Goal: Task Accomplishment & Management: Use online tool/utility

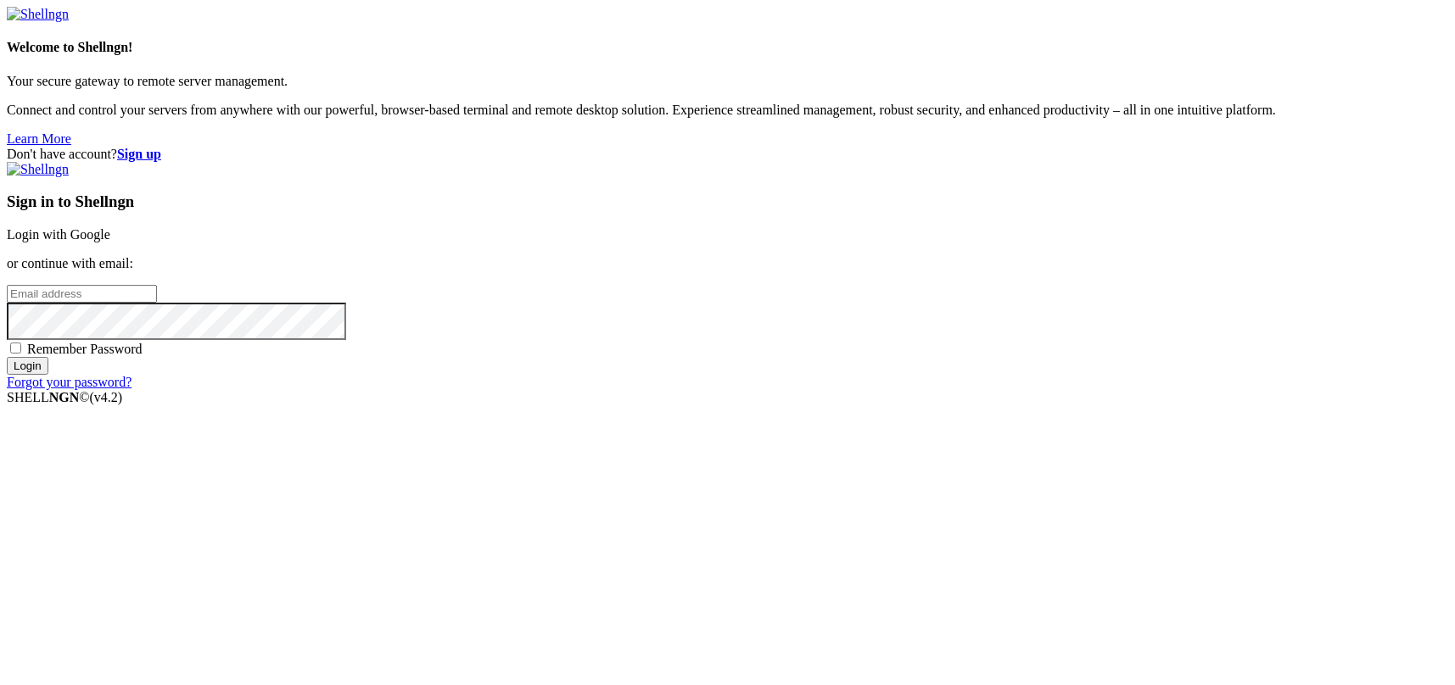
type input "kcs.fa"
click at [110, 241] on link "Login with Google" at bounding box center [58, 234] width 103 height 14
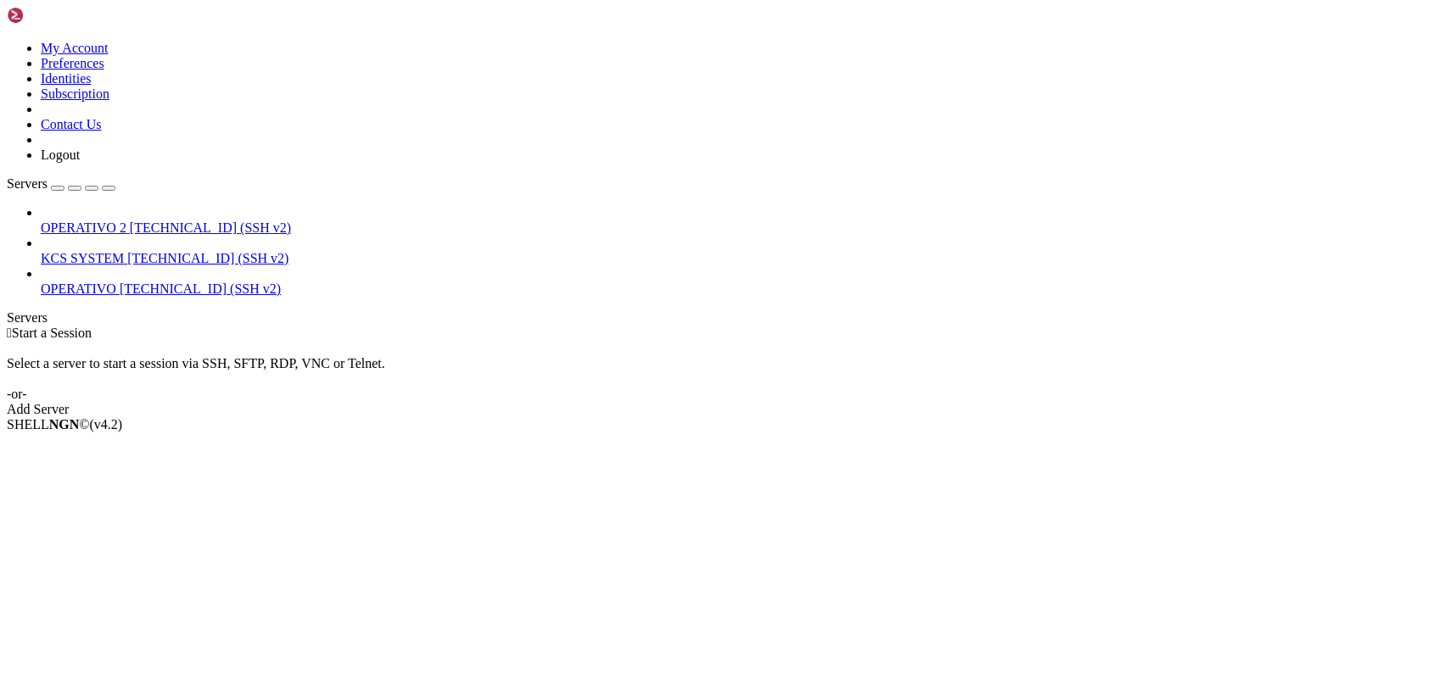
click at [127, 251] on span "[TECHNICAL_ID] (SSH v2)" at bounding box center [207, 258] width 161 height 14
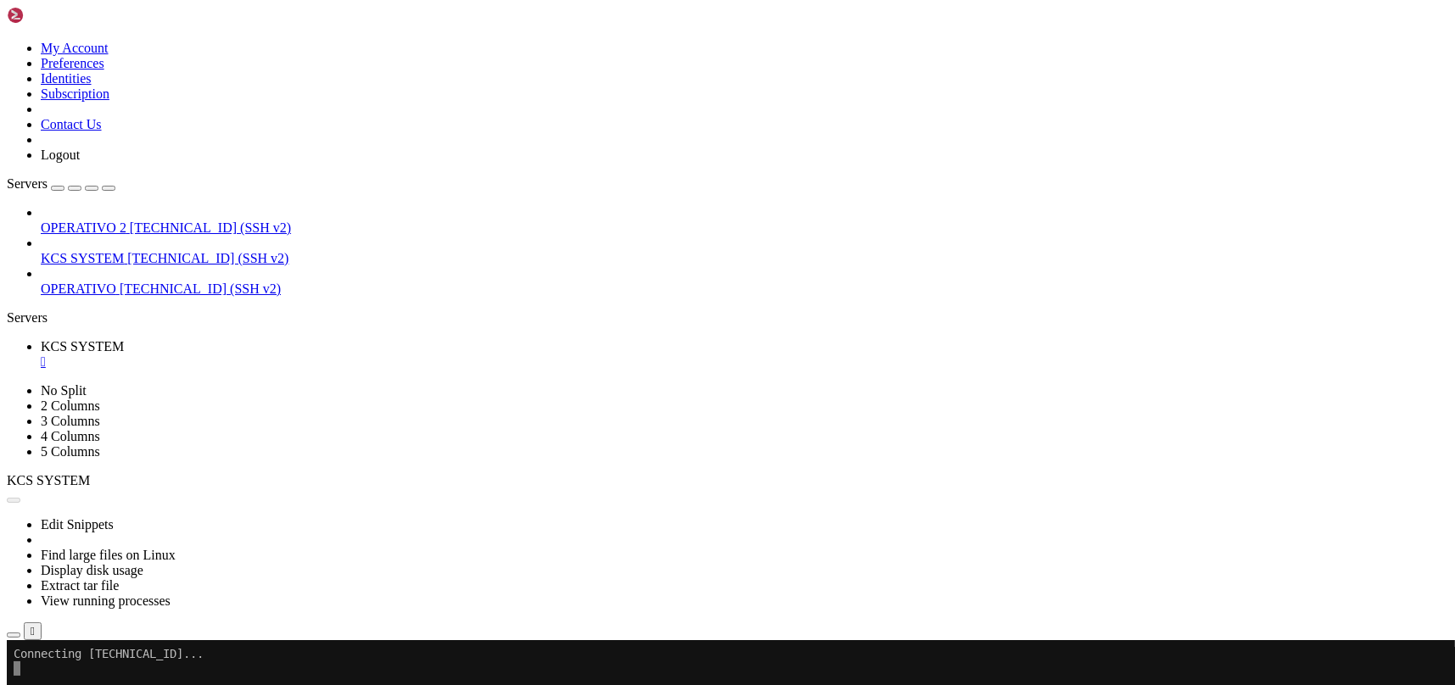
click at [14, 635] on icon "button" at bounding box center [14, 635] width 0 height 0
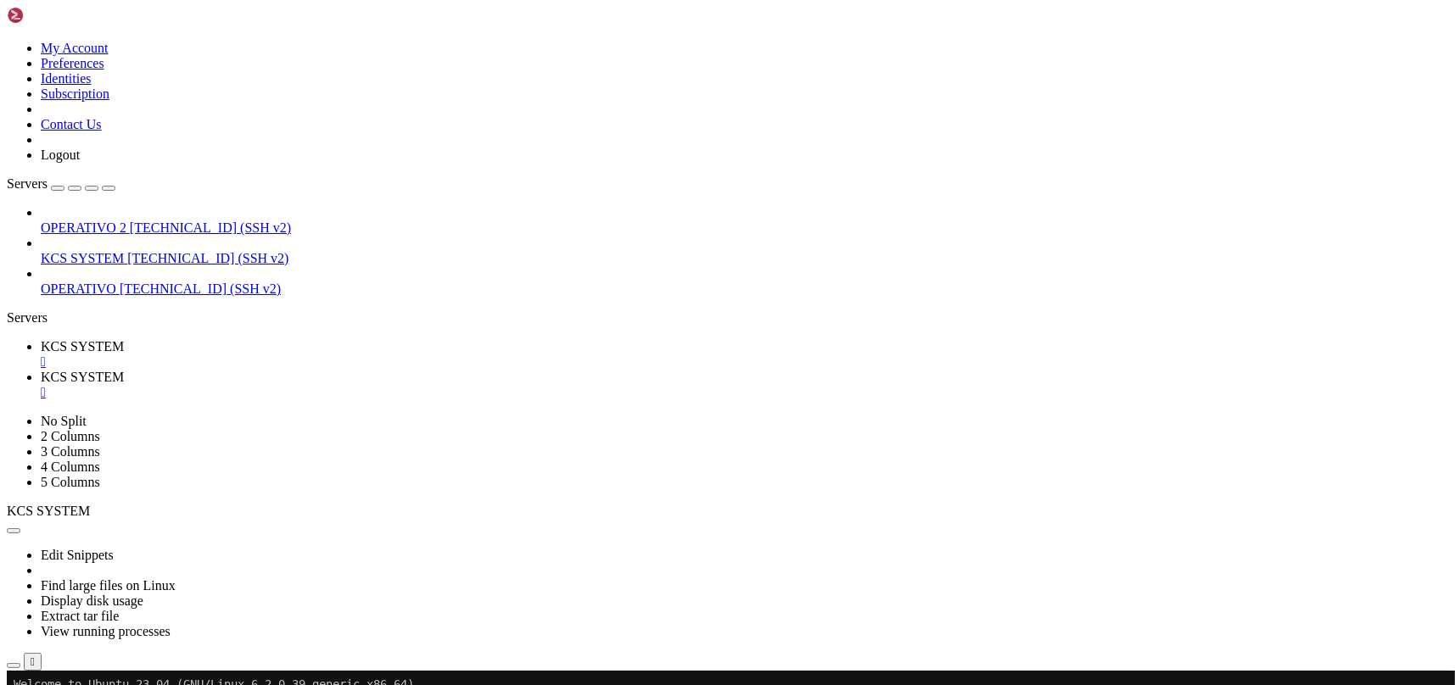
type input "/home/ubuntu/31-app-odoo2"
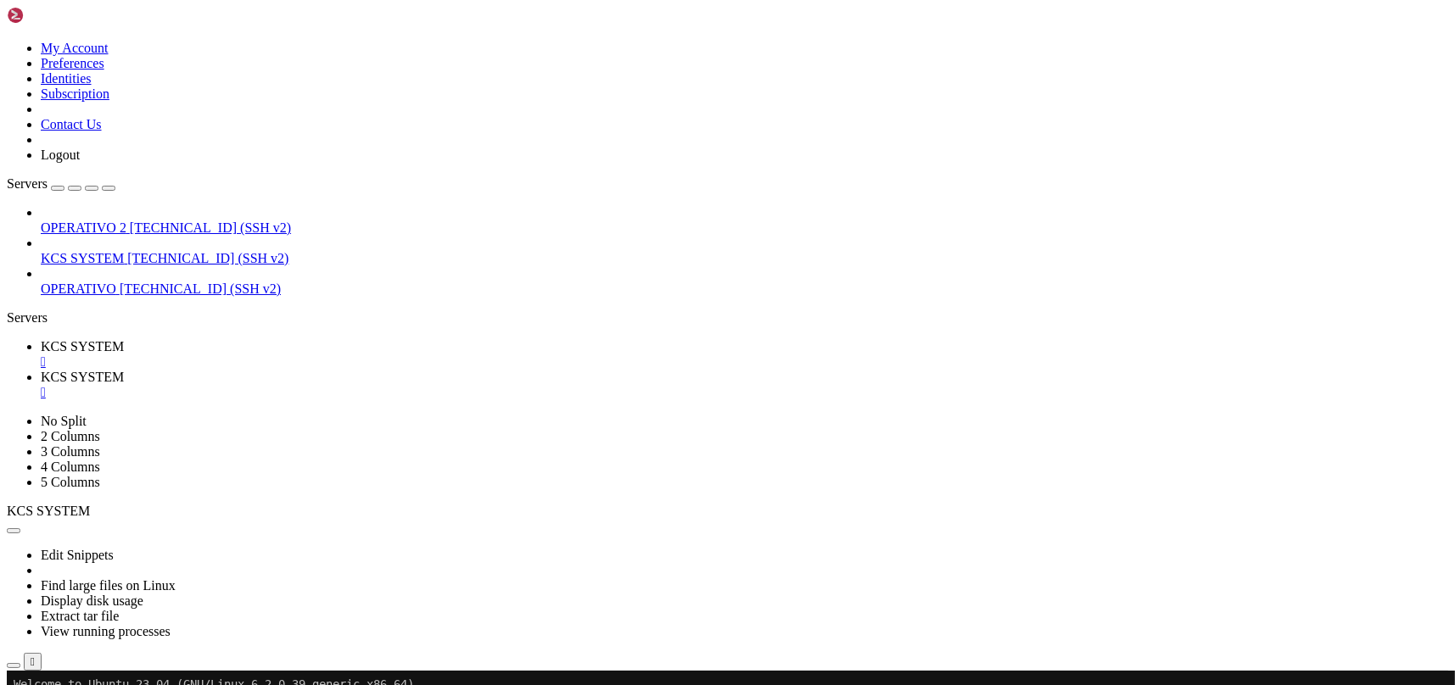
click at [296, 339] on link "KCS SYSTEM " at bounding box center [744, 354] width 1407 height 31
